Goal: Find specific page/section: Find specific page/section

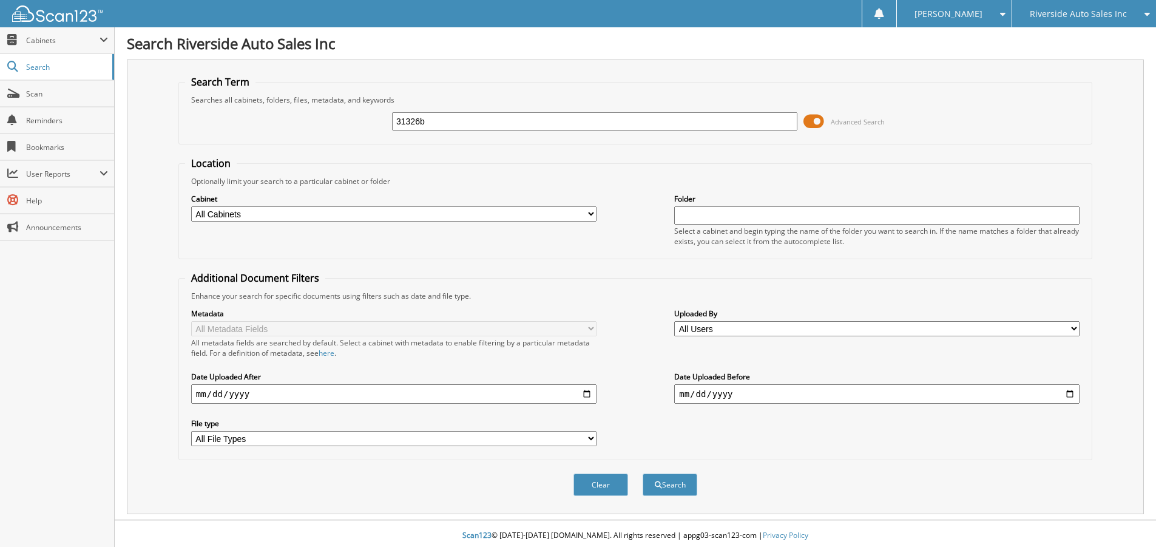
type input "31326b"
click at [643, 473] on button "Search" at bounding box center [670, 484] width 55 height 22
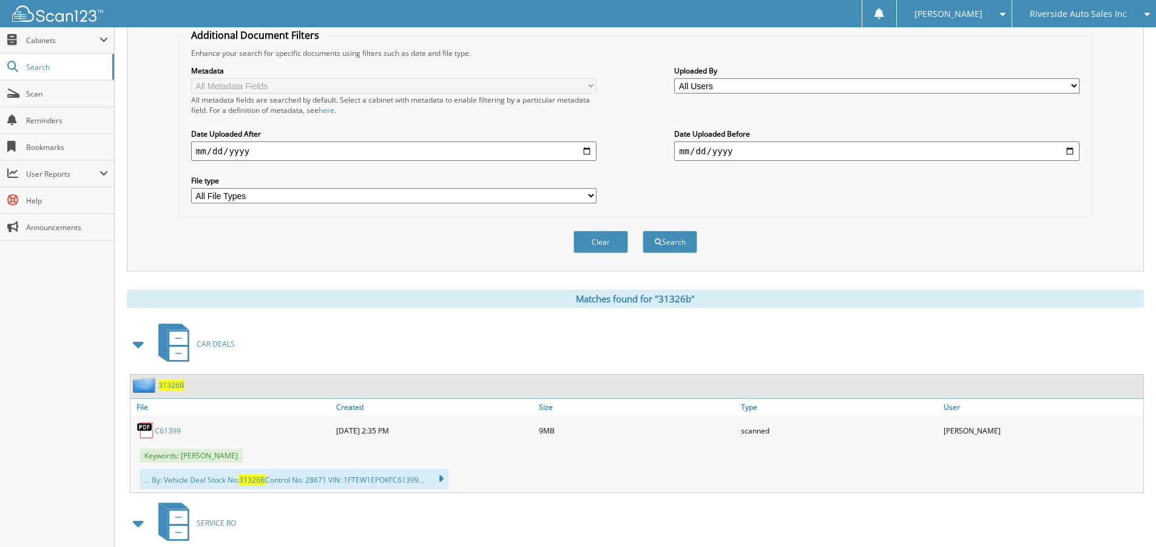
scroll to position [303, 0]
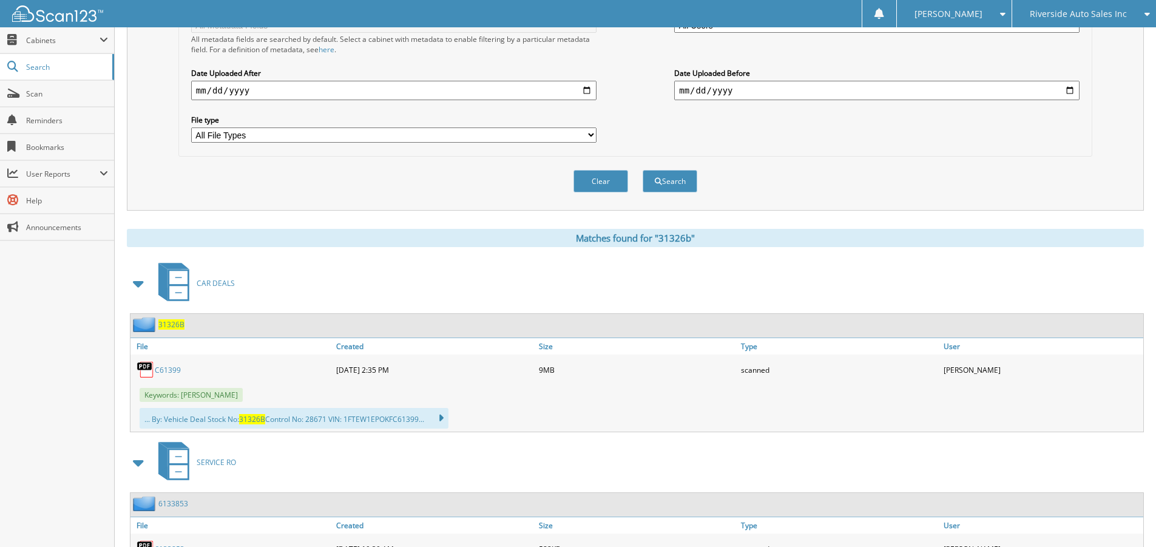
click at [165, 373] on link "C61399" at bounding box center [168, 370] width 26 height 10
click at [163, 367] on link "C61399" at bounding box center [168, 370] width 26 height 10
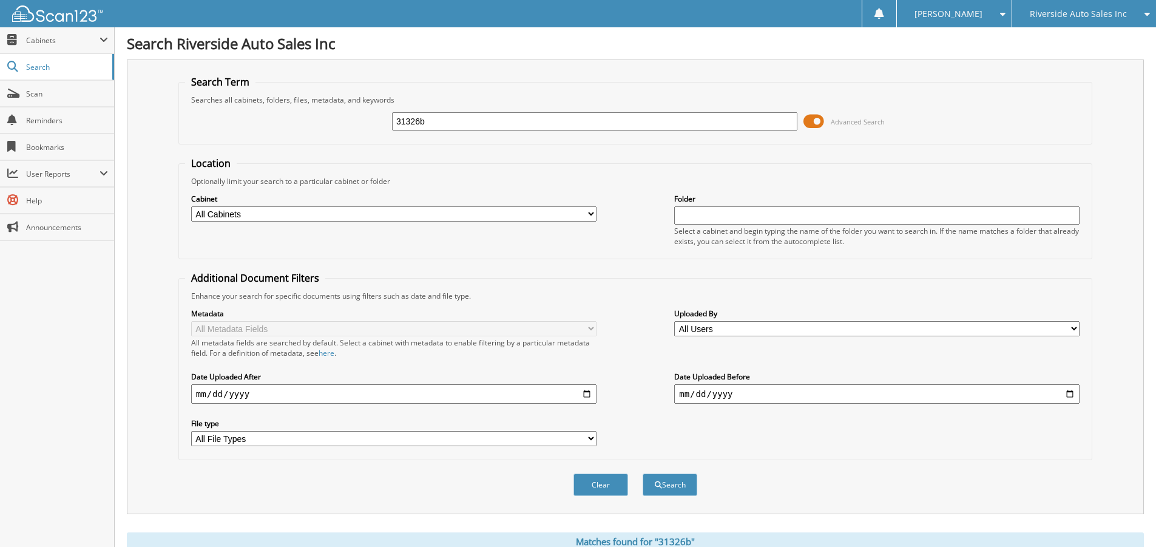
drag, startPoint x: 448, startPoint y: 124, endPoint x: 311, endPoint y: 107, distance: 137.6
click at [339, 112] on div "31326b Advanced Search" at bounding box center [635, 121] width 901 height 33
type input "22179"
click at [643, 473] on button "Search" at bounding box center [670, 484] width 55 height 22
click at [382, 245] on div "Cabinet All Cabinets ACCOUNTS PAYABLE CANCELLATIONS CAR DEALS PARTS RESERVE STA…" at bounding box center [635, 219] width 901 height 66
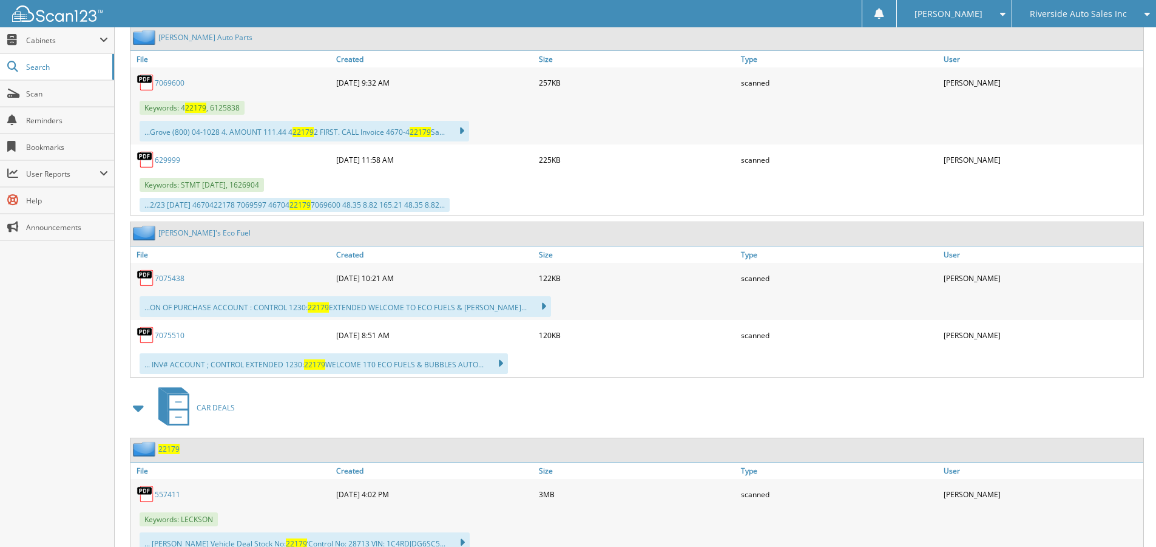
scroll to position [1503, 0]
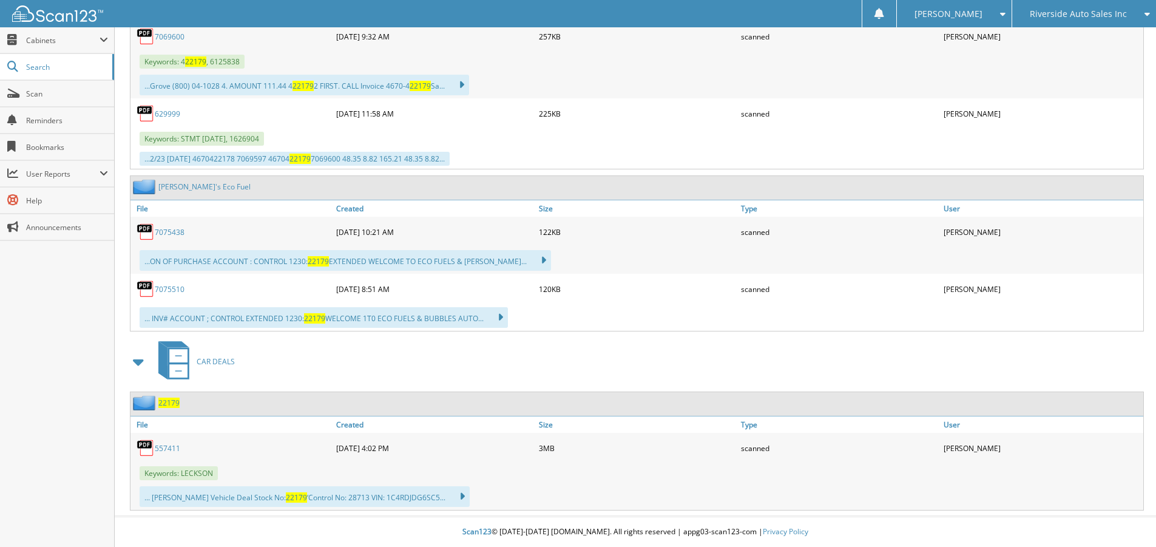
click at [171, 450] on link "557411" at bounding box center [167, 448] width 25 height 10
